Goal: Task Accomplishment & Management: Use online tool/utility

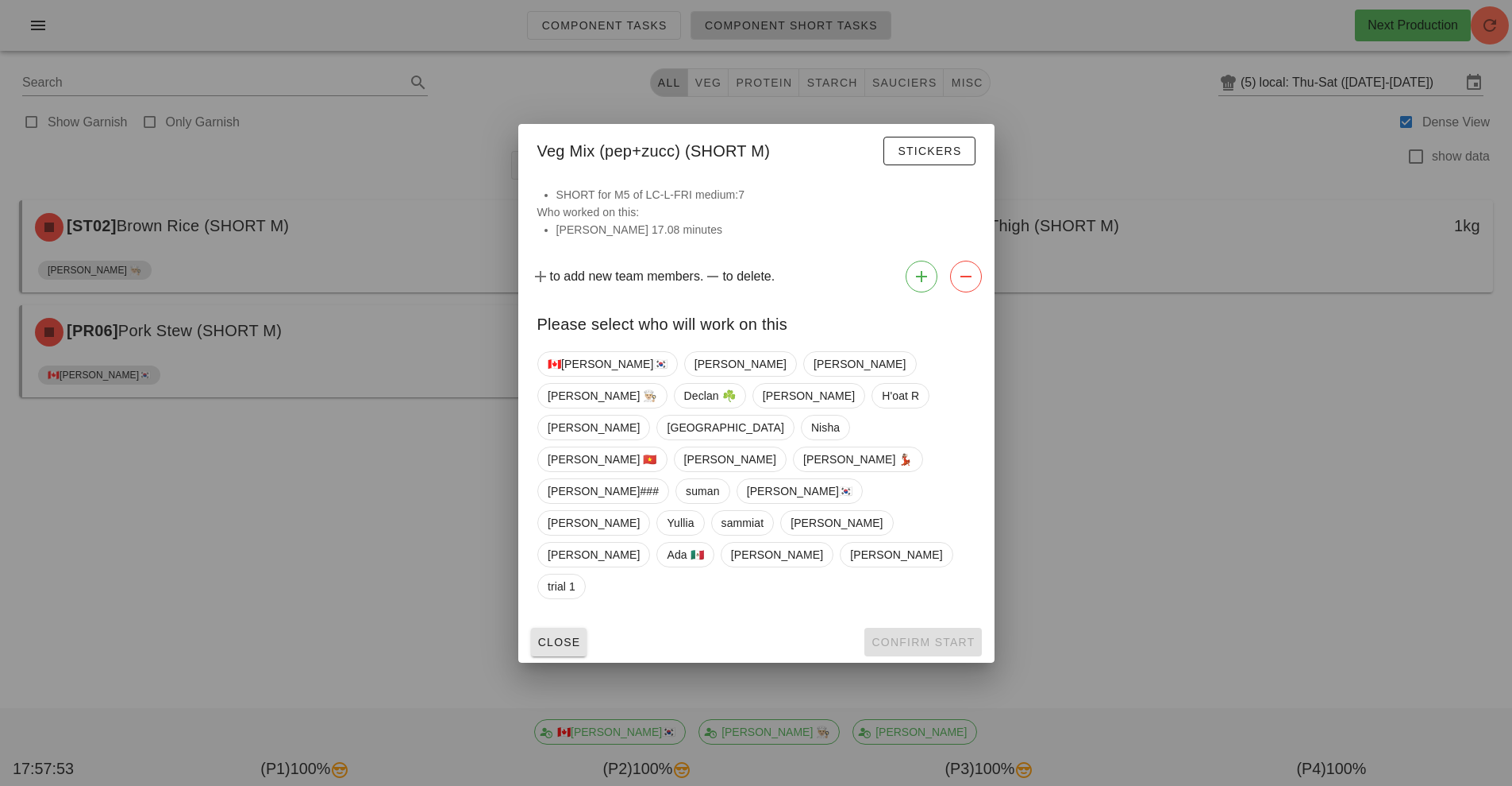
click at [551, 628] on button "Close" at bounding box center [559, 642] width 56 height 29
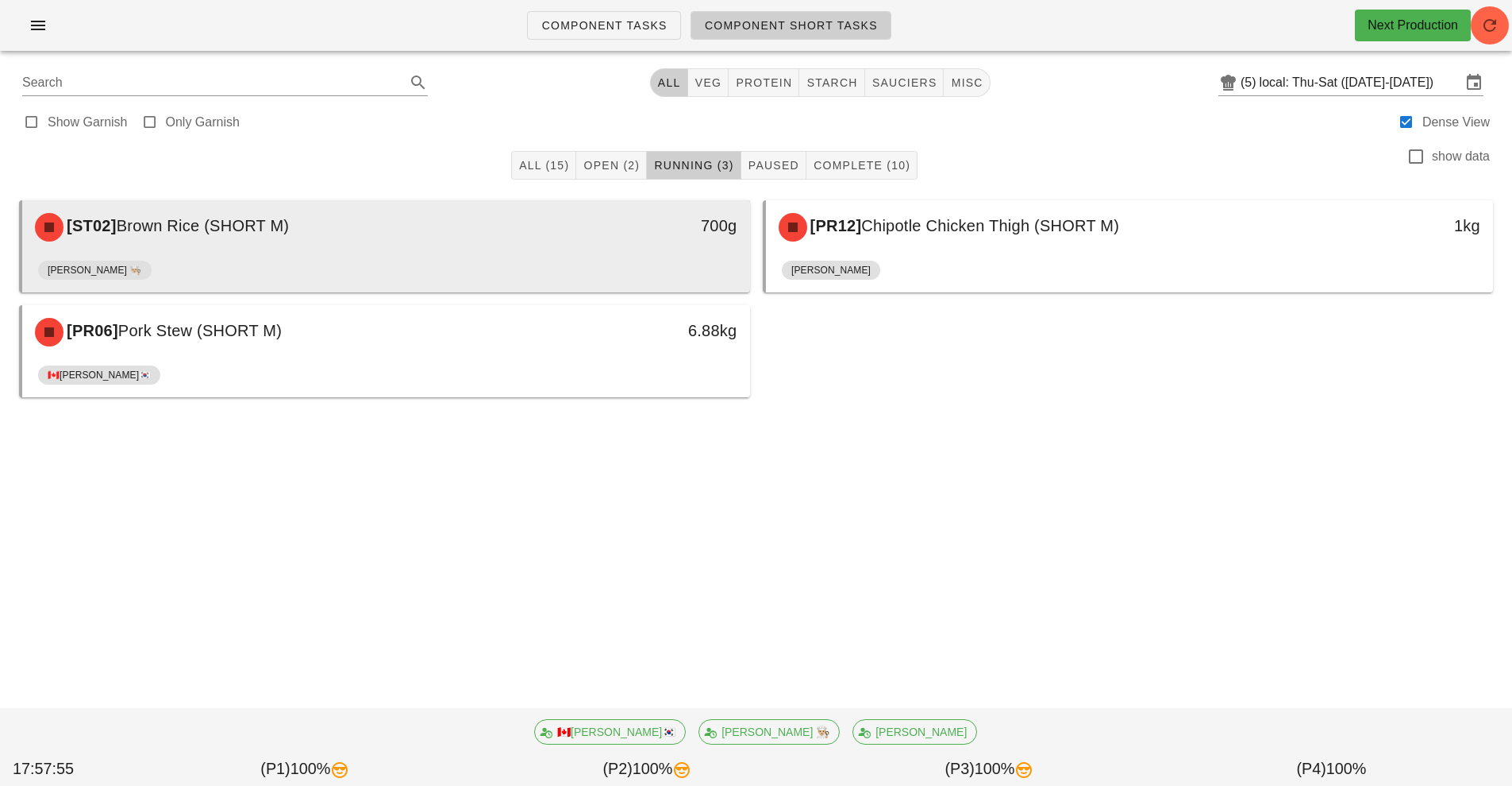
click at [492, 237] on div "[ST02] Brown Rice (SHORT M)" at bounding box center [295, 226] width 540 height 47
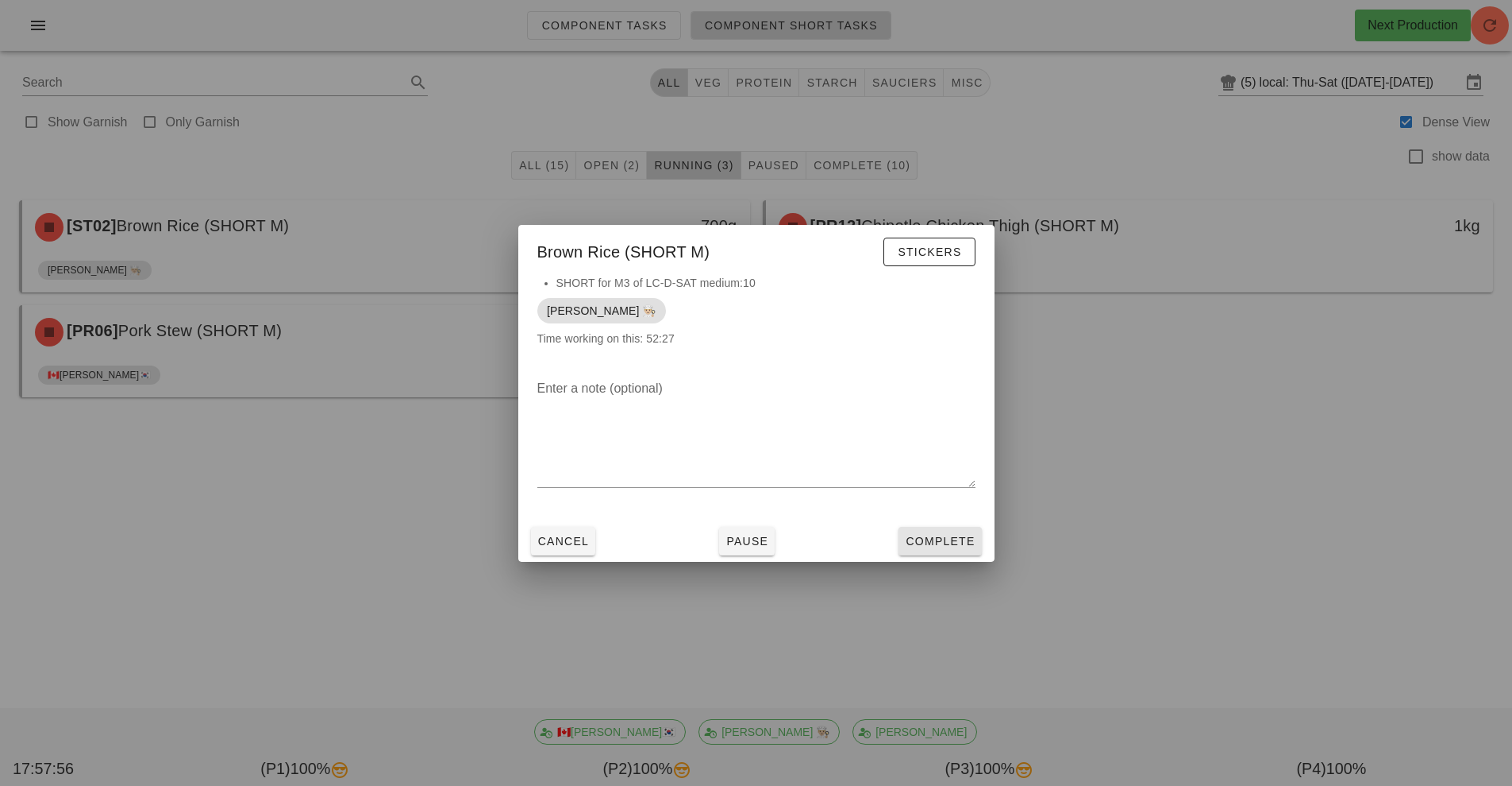
click at [941, 550] on button "Complete" at bounding box center [940, 541] width 82 height 29
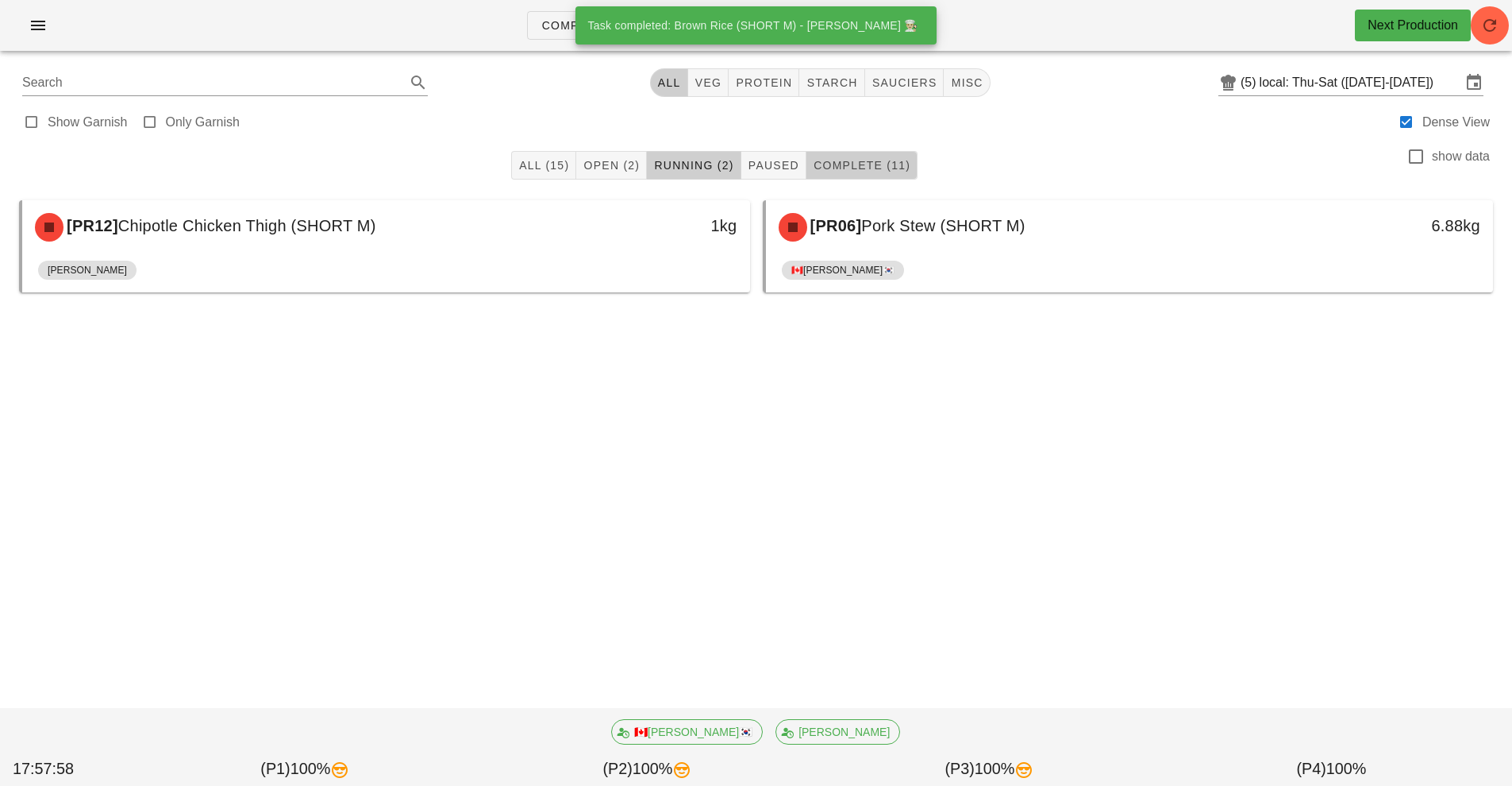
click at [870, 171] on span "Complete (11)" at bounding box center [862, 165] width 98 height 13
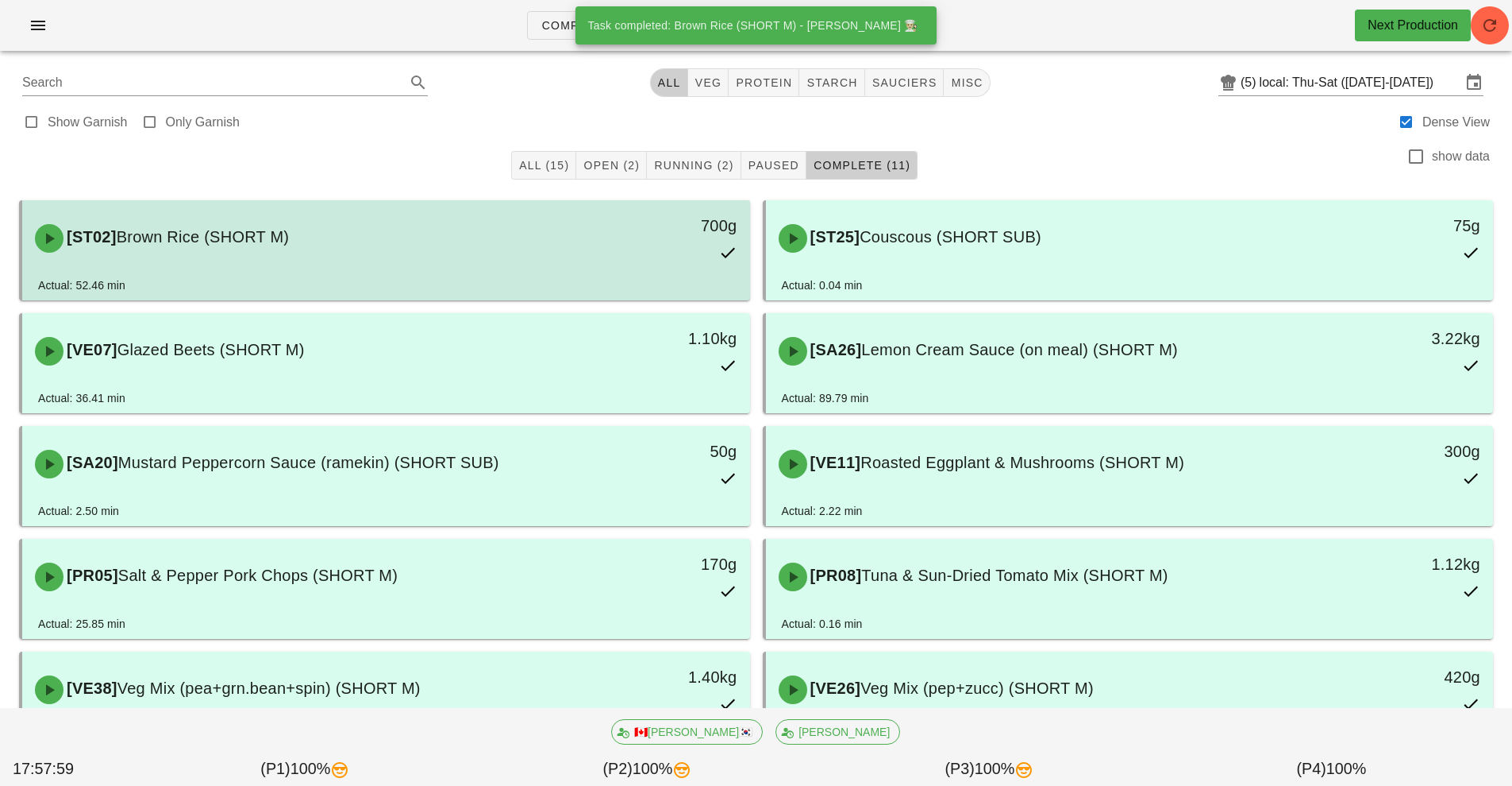
click at [496, 239] on div "[ST02] Brown Rice (SHORT M)" at bounding box center [295, 238] width 540 height 47
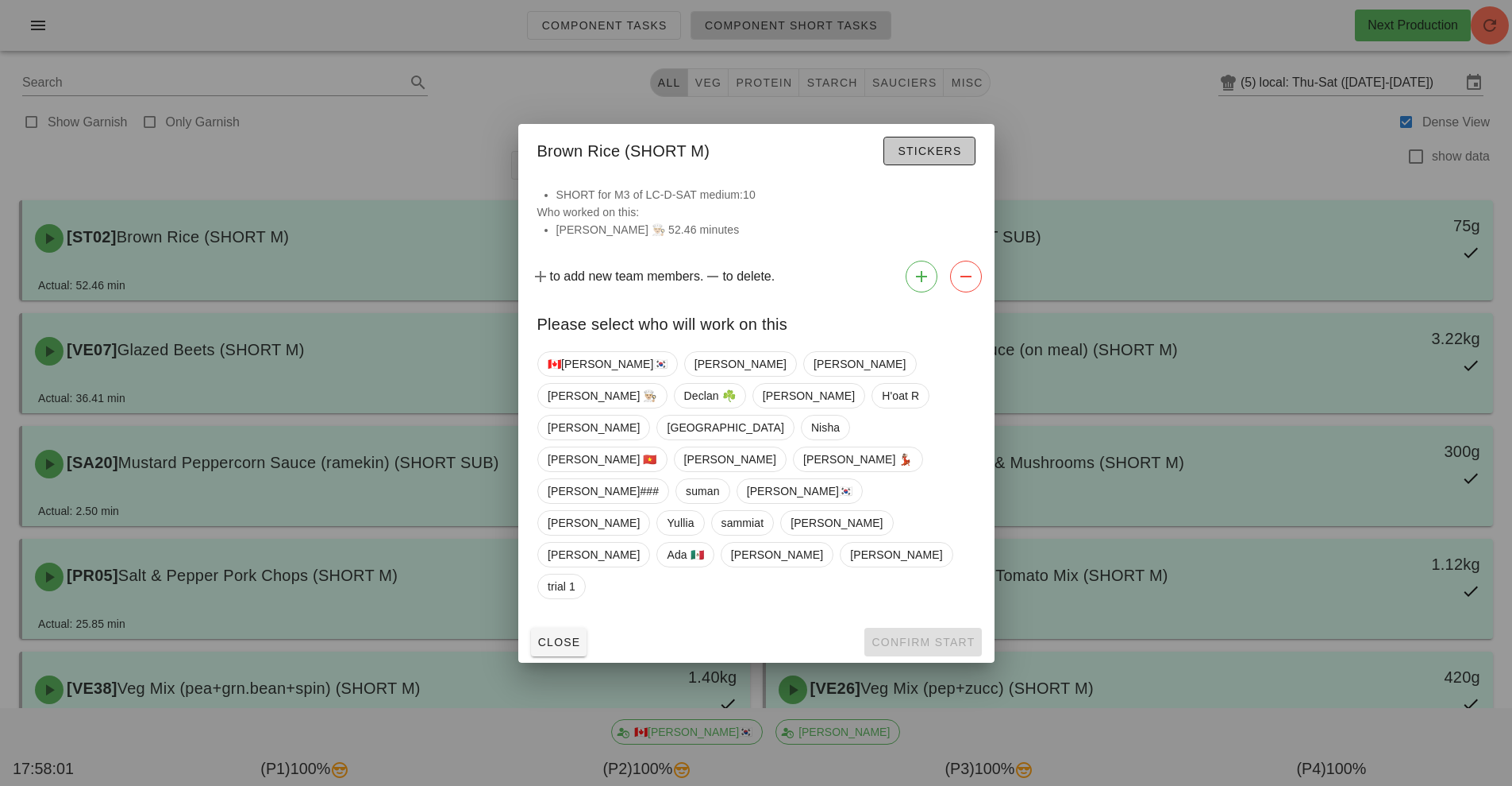
click at [947, 158] on span "Stickers" at bounding box center [930, 151] width 64 height 13
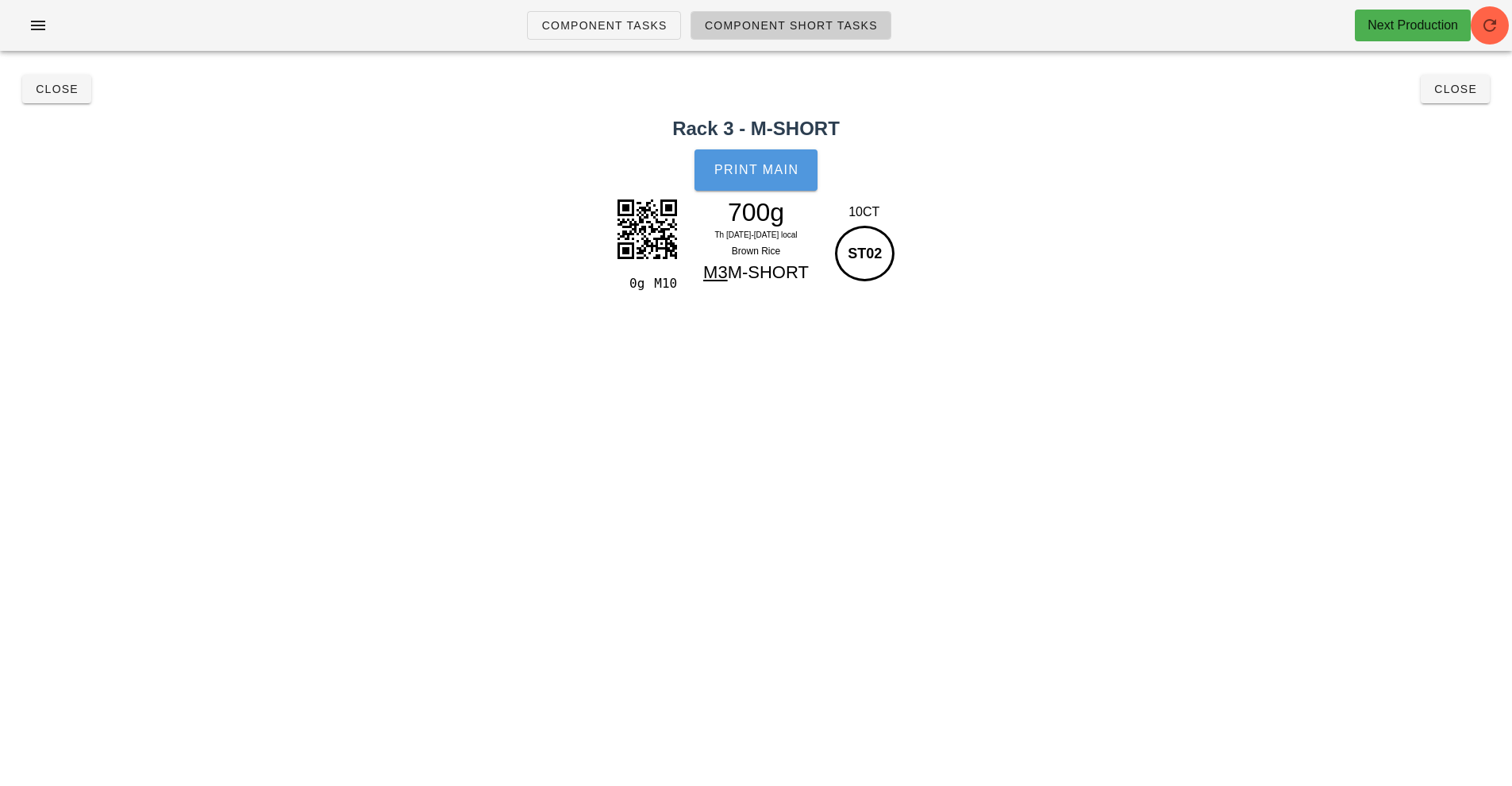
click at [750, 183] on button "Print Main" at bounding box center [755, 170] width 123 height 41
